Goal: Task Accomplishment & Management: Manage account settings

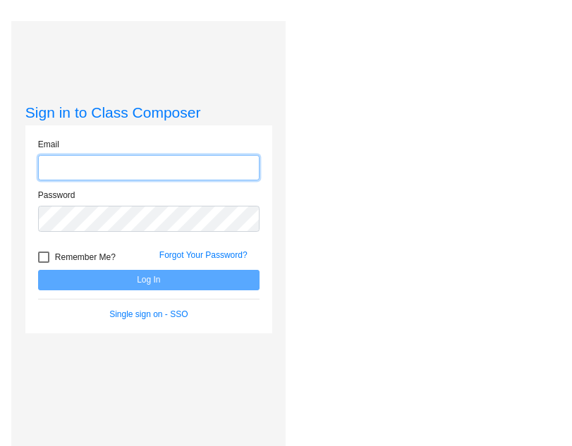
type input "[EMAIL_ADDRESS][DOMAIN_NAME]"
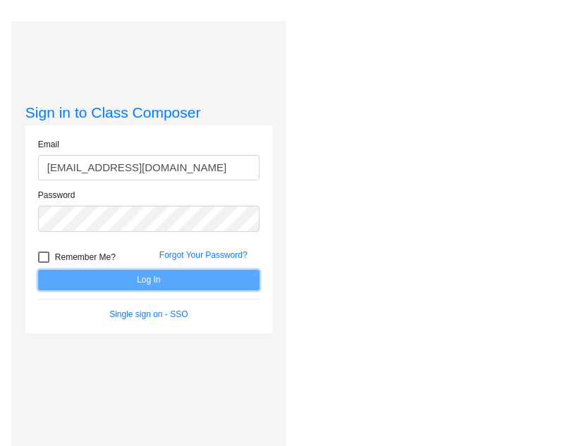
click at [191, 284] on button "Log In" at bounding box center [148, 280] width 221 height 20
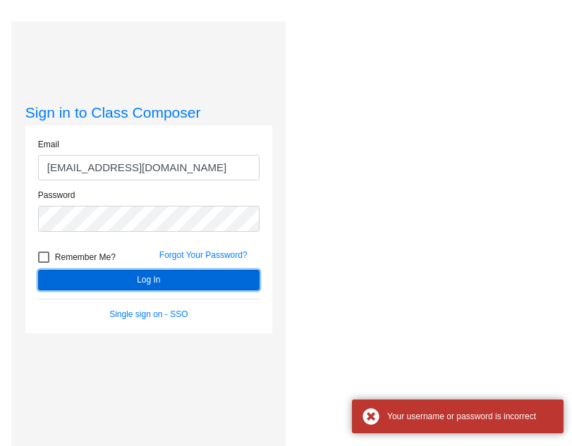
click at [191, 284] on button "Log In" at bounding box center [148, 280] width 221 height 20
